Goal: Navigation & Orientation: Find specific page/section

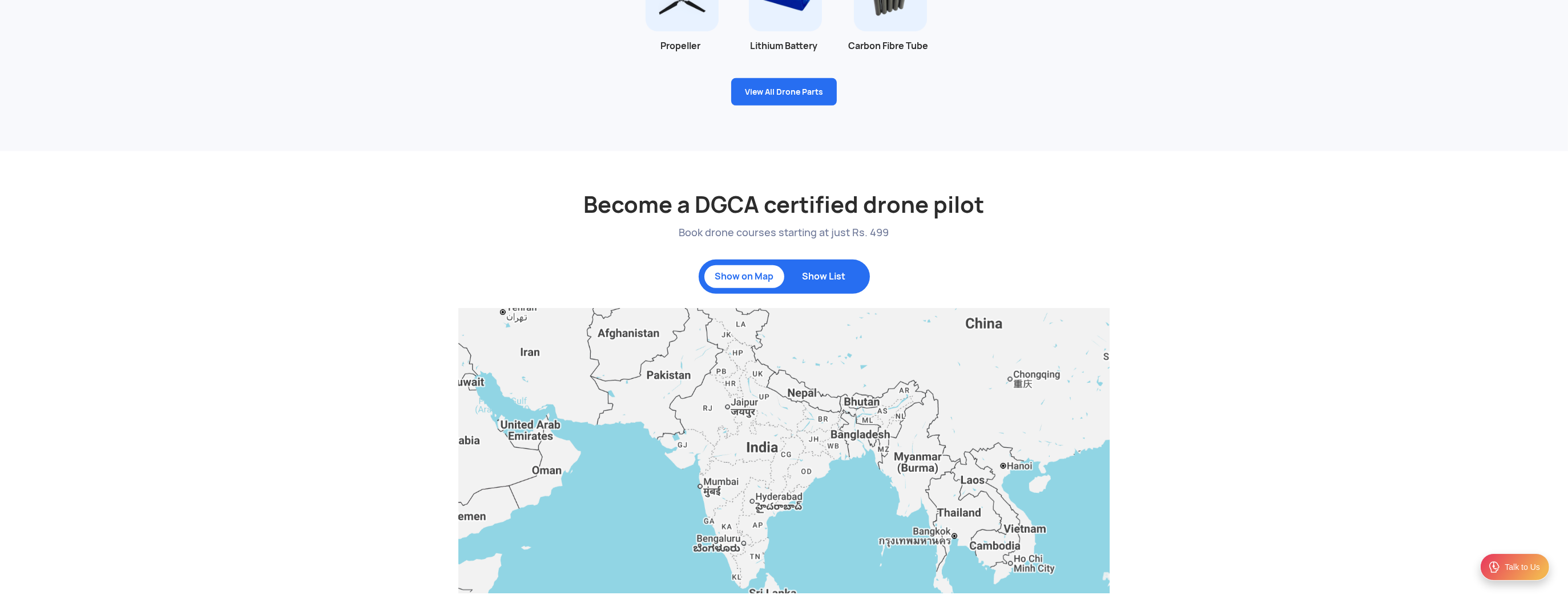
scroll to position [1155, 0]
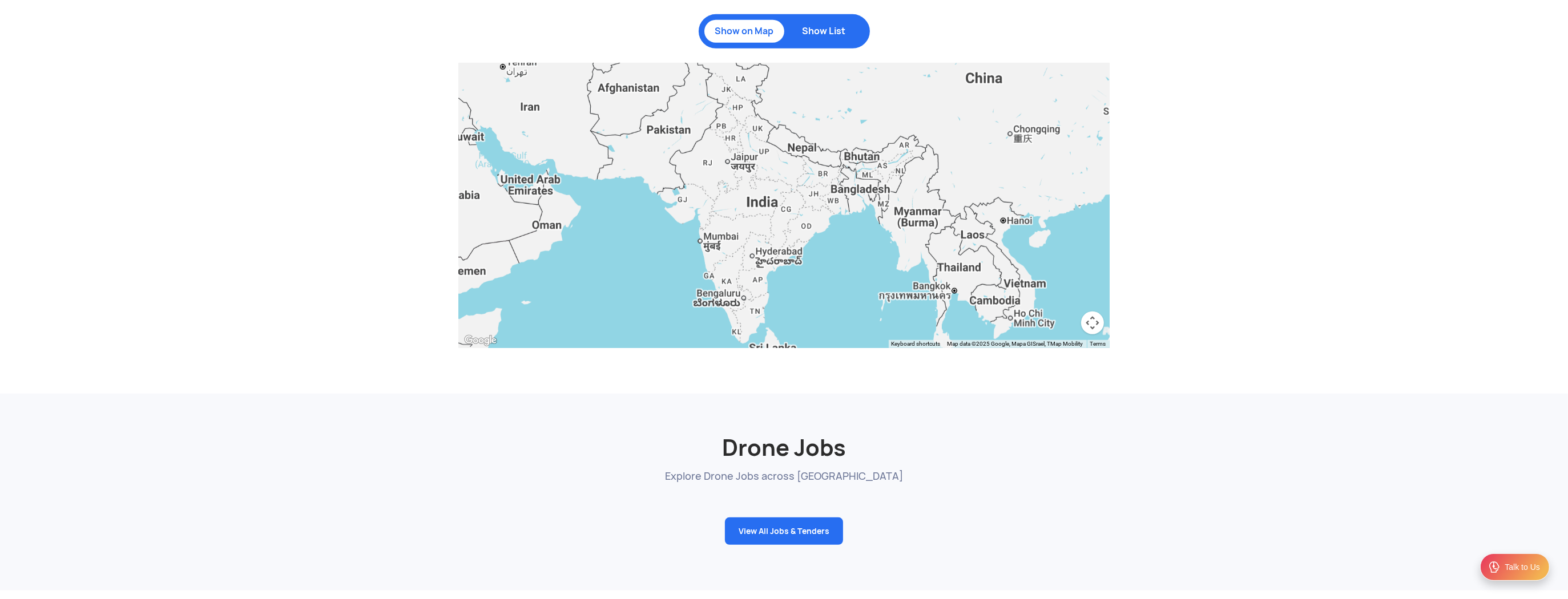
drag, startPoint x: 1570, startPoint y: 41, endPoint x: 1563, endPoint y: 367, distance: 326.1
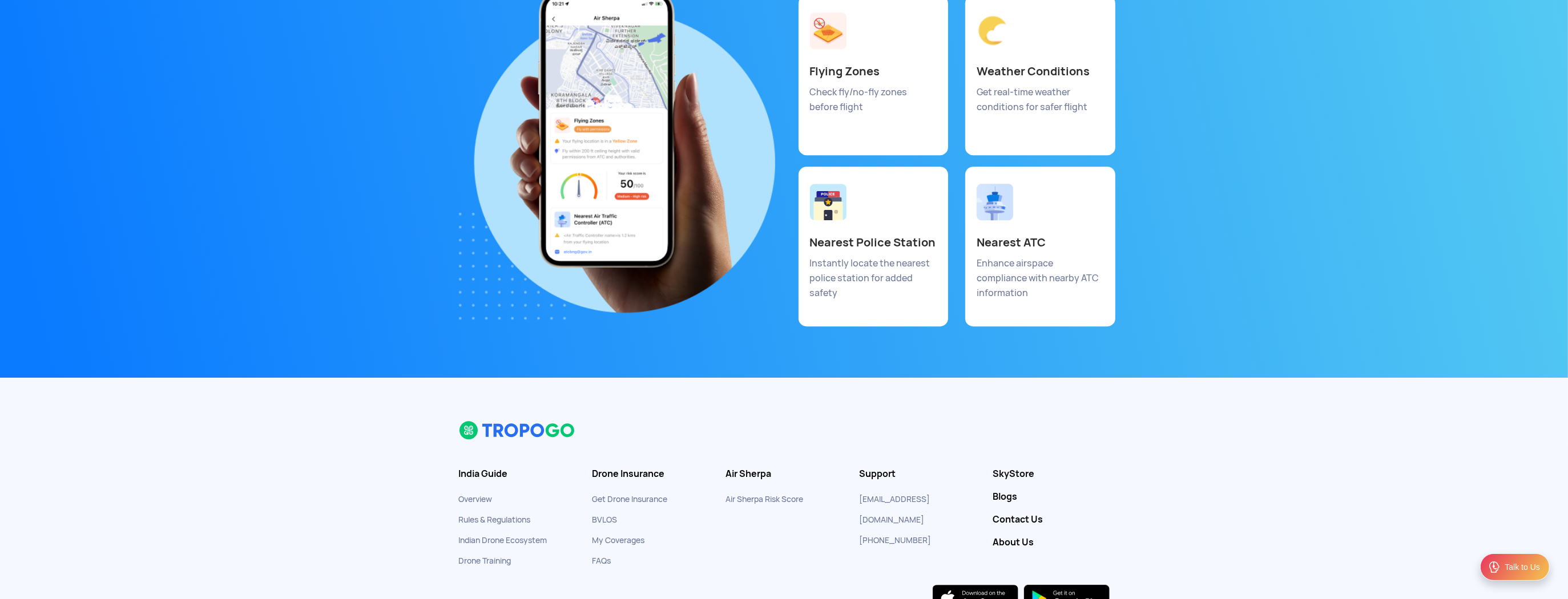
scroll to position [5997, 0]
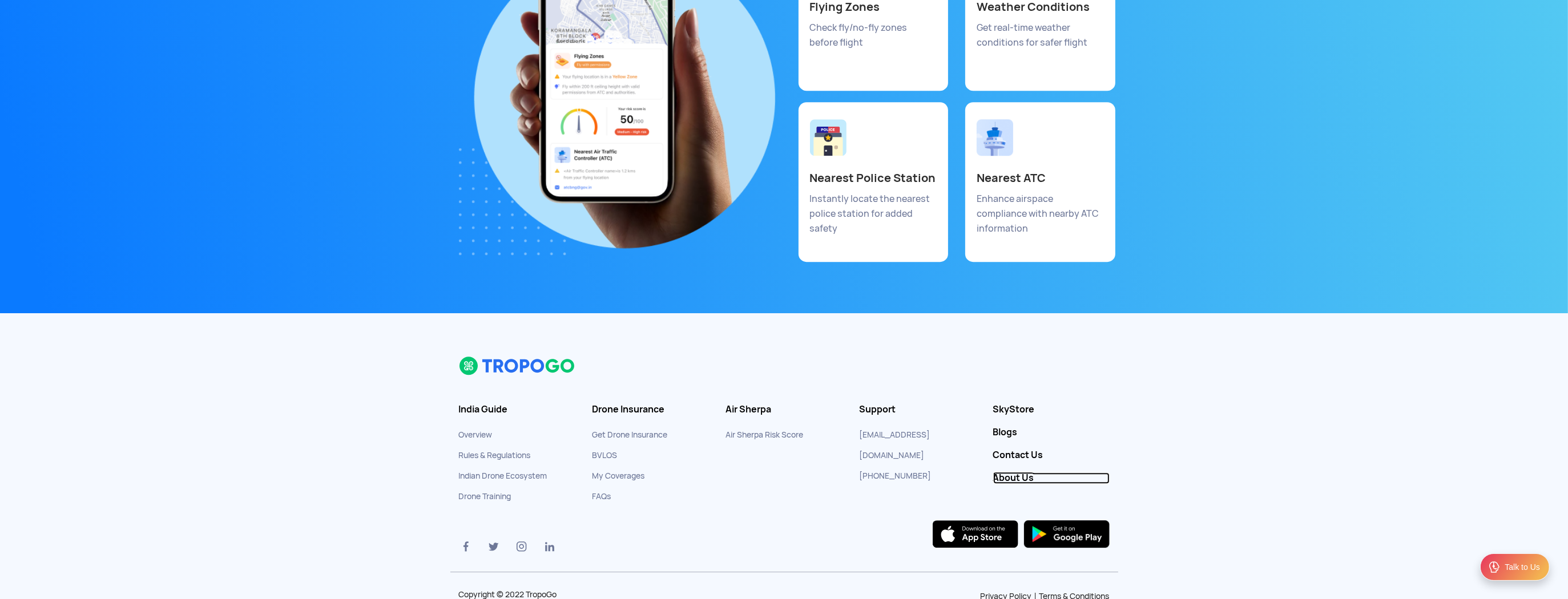
click at [1014, 472] on link "About Us" at bounding box center [1050, 478] width 116 height 12
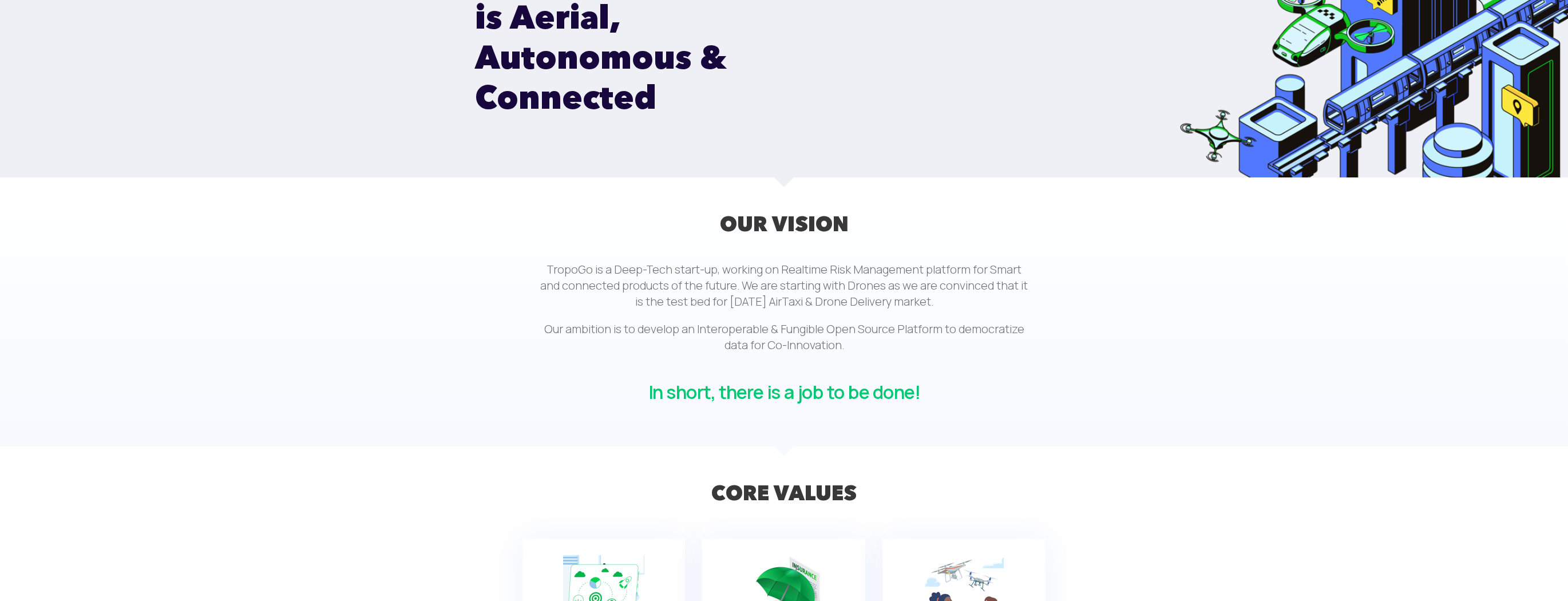
scroll to position [45, 0]
